Goal: Complete application form

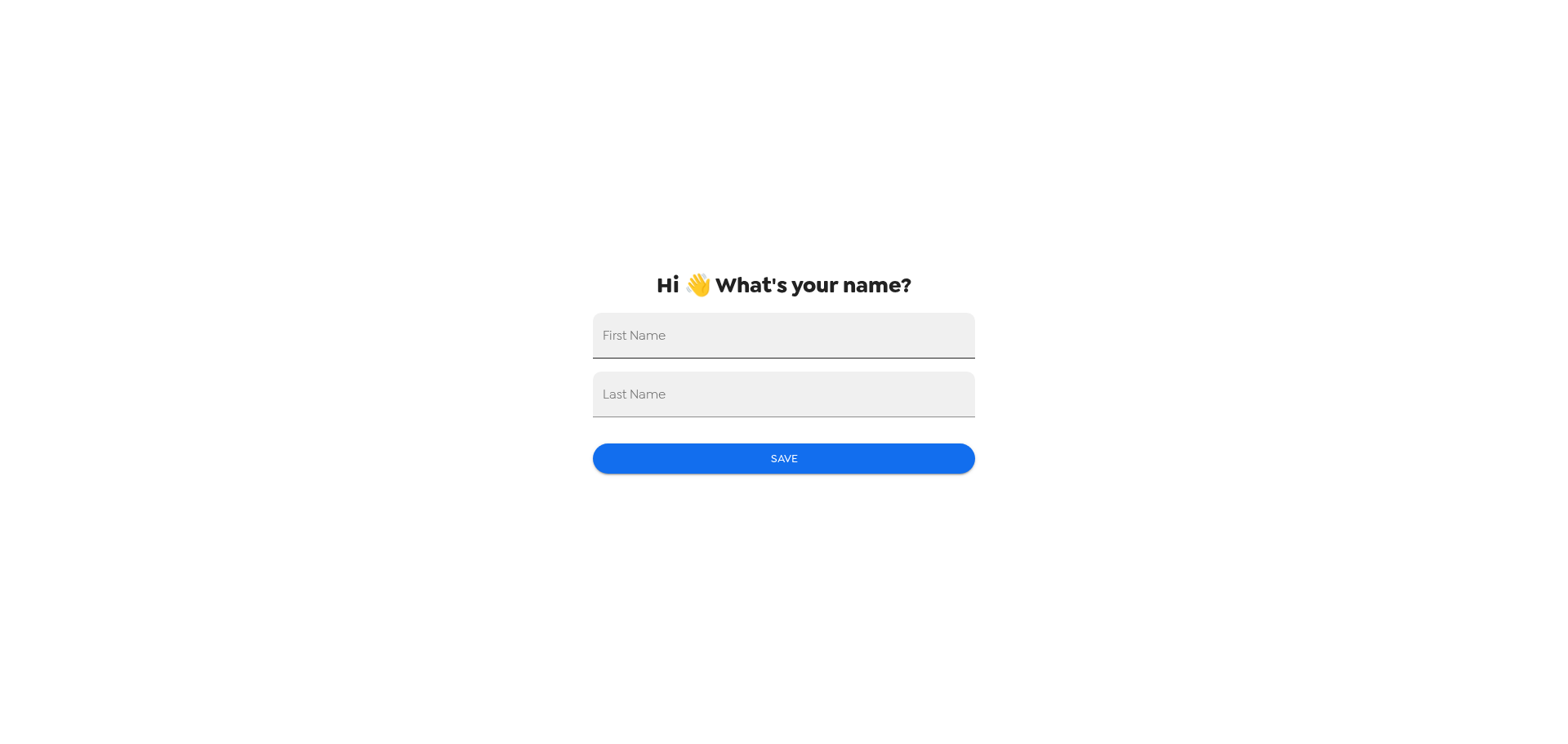
click at [710, 350] on input "First Name" at bounding box center [784, 335] width 383 height 46
type input "[PERSON_NAME]"
click at [764, 467] on button "Save" at bounding box center [784, 458] width 383 height 30
